Goal: Task Accomplishment & Management: Manage account settings

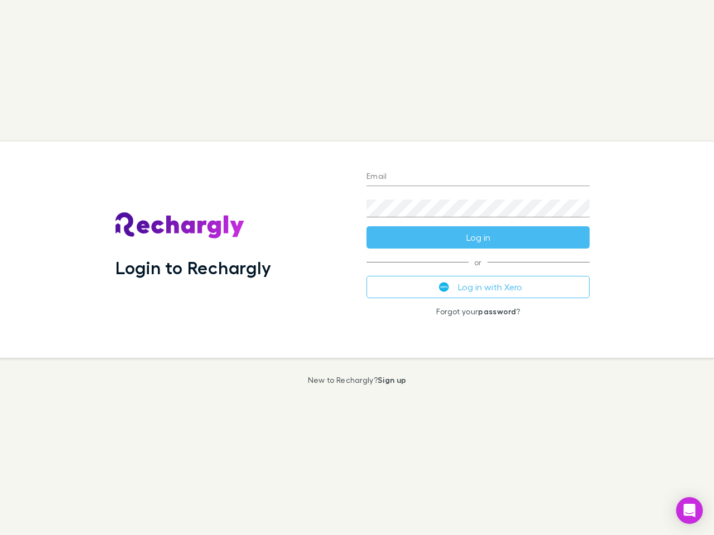
click at [357, 268] on div "Login to Rechargly" at bounding box center [232, 250] width 251 height 216
click at [478, 177] on input "Email" at bounding box center [477, 177] width 223 height 18
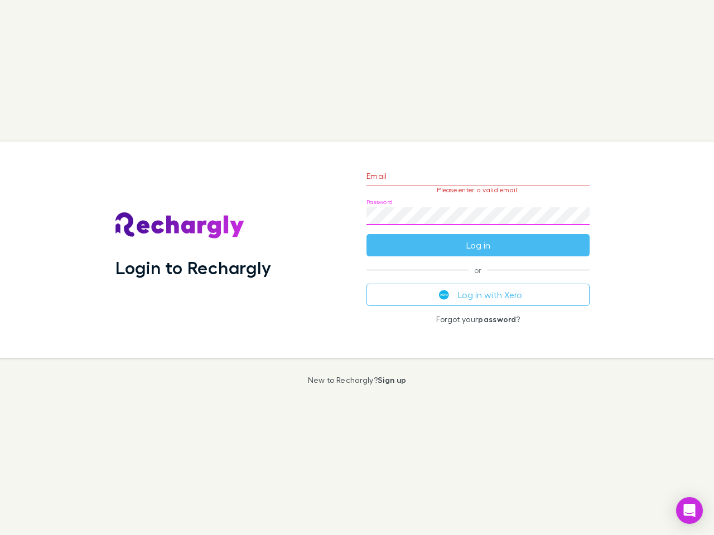
click at [478, 238] on form "Email Please enter a valid email. Password Log in" at bounding box center [477, 208] width 223 height 97
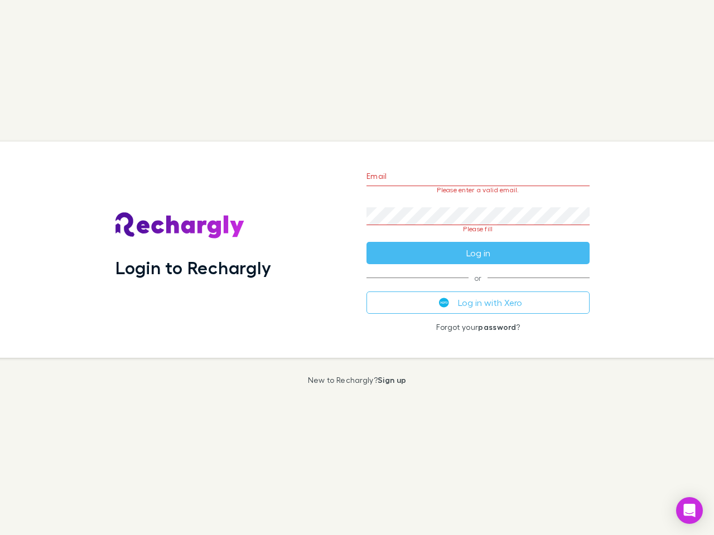
click at [478, 287] on div "Email Please enter a valid email. Password Please fill Log in or Log in with Xe…" at bounding box center [478, 250] width 241 height 216
click at [689, 511] on icon "Open Intercom Messenger" at bounding box center [690, 510] width 12 height 13
